Goal: Obtain resource: Download file/media

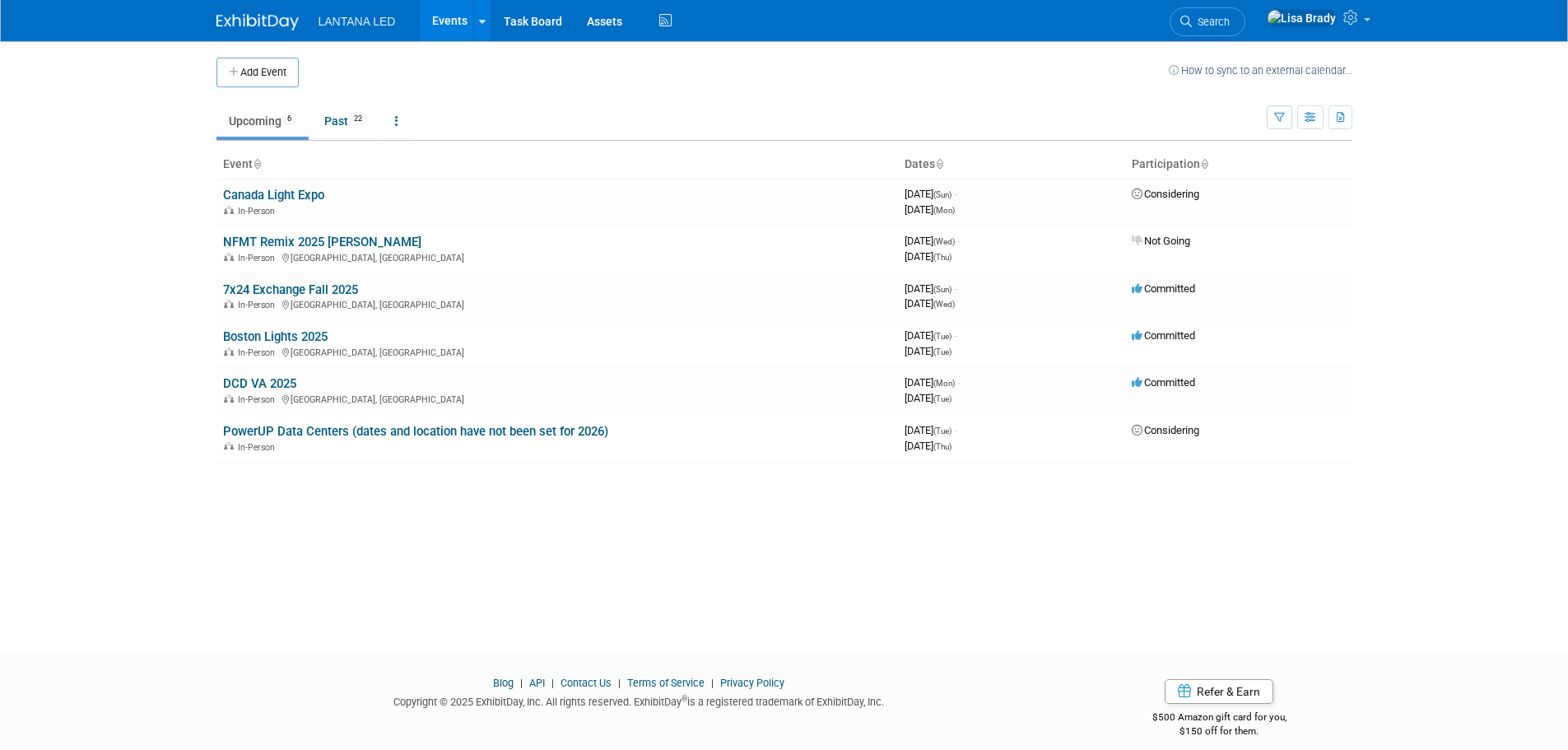
click at [298, 332] on link "Boston Lights 2025" at bounding box center [275, 336] width 104 height 15
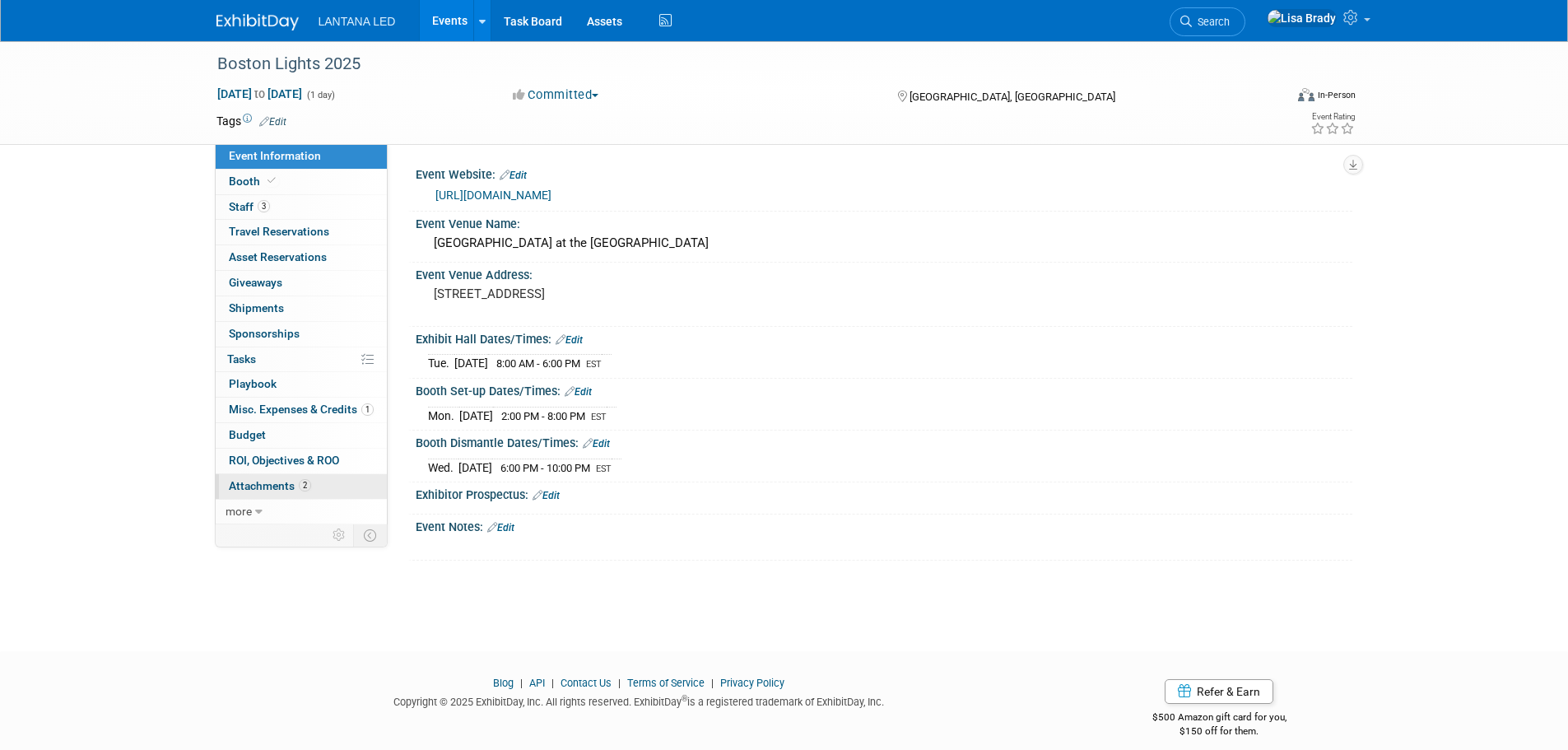
click at [262, 486] on span "Attachments 2" at bounding box center [270, 486] width 83 height 13
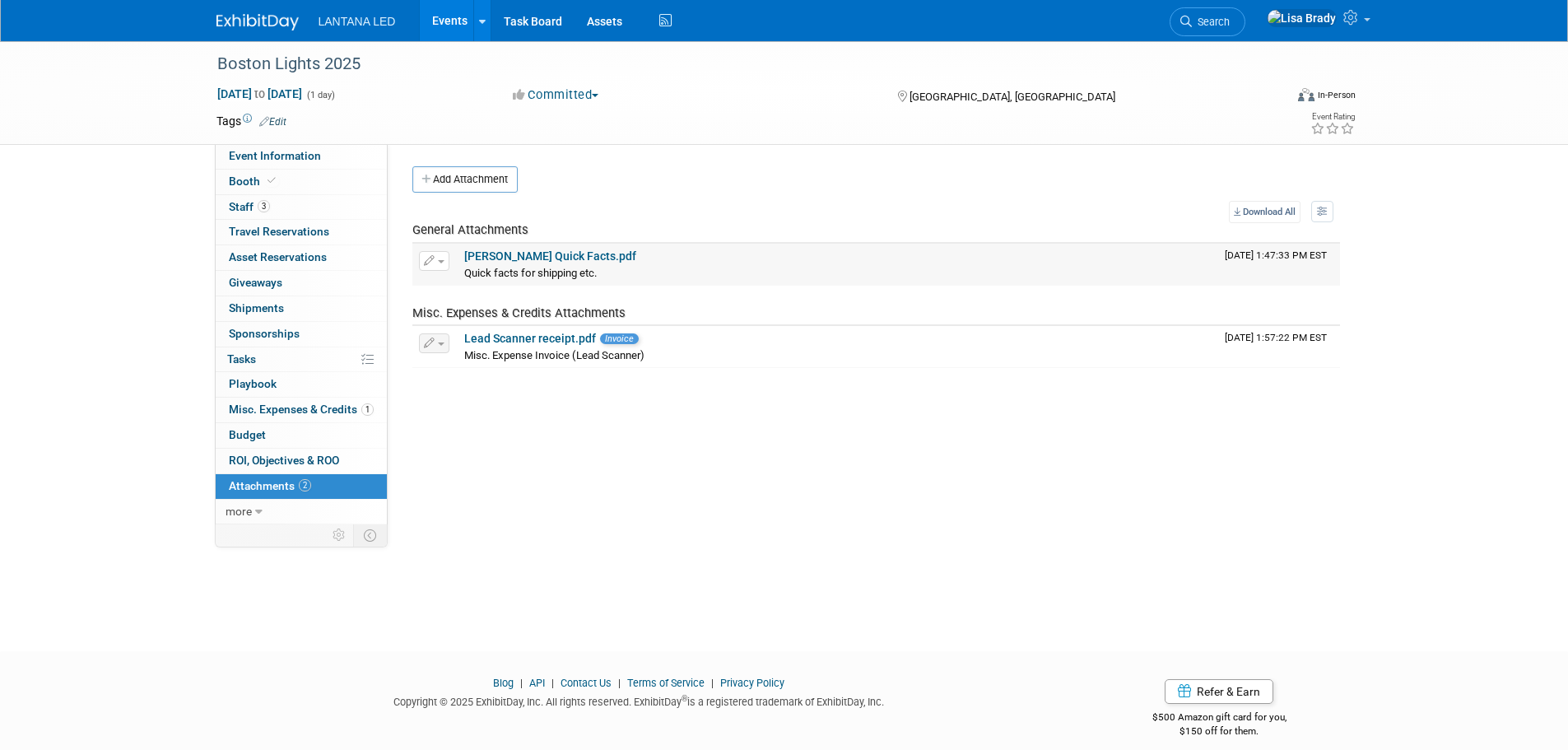
click at [514, 256] on link "[PERSON_NAME] Quick Facts.pdf" at bounding box center [550, 256] width 172 height 13
